Goal: Register for event/course

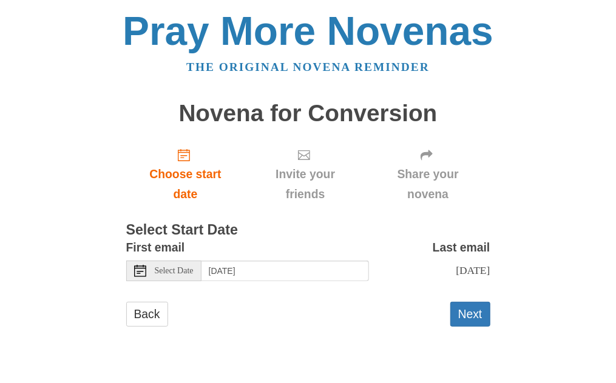
click at [185, 272] on span "Select Date" at bounding box center [174, 271] width 39 height 8
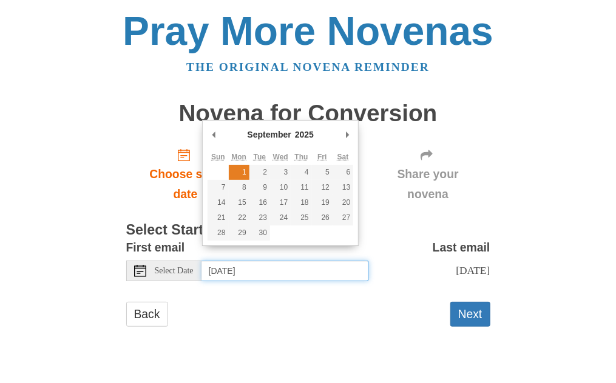
type input "[DATE]"
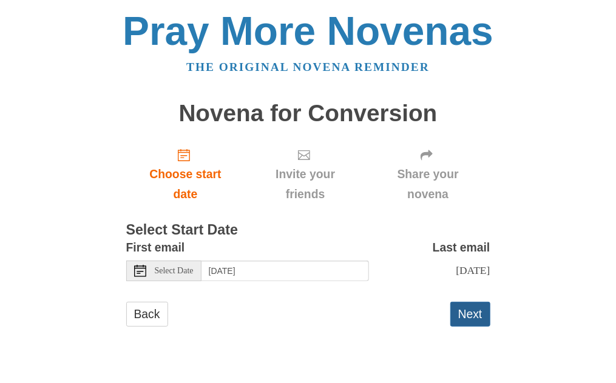
click at [457, 326] on button "Next" at bounding box center [470, 314] width 40 height 25
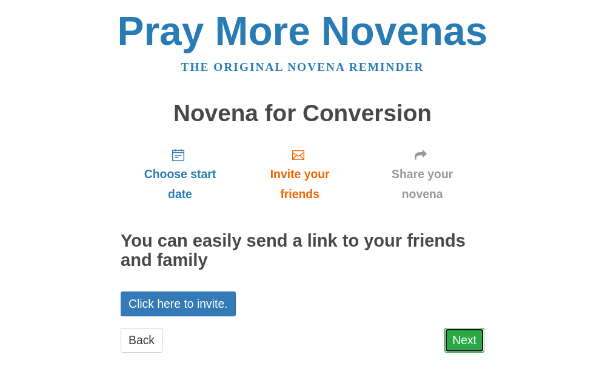
click at [456, 340] on link "Next" at bounding box center [465, 340] width 40 height 25
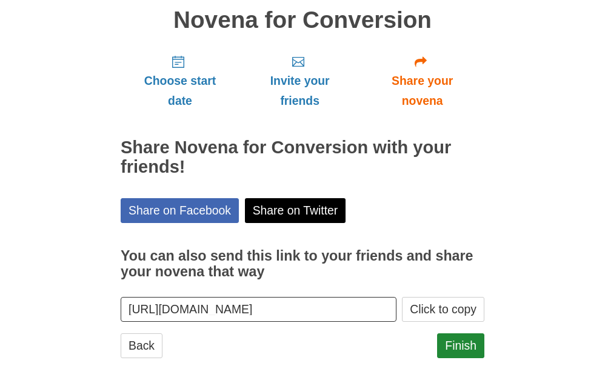
scroll to position [103, 0]
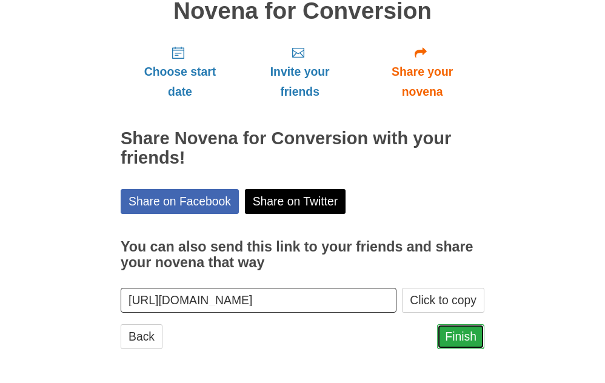
click at [467, 333] on link "Finish" at bounding box center [460, 337] width 47 height 25
